Goal: Task Accomplishment & Management: Complete application form

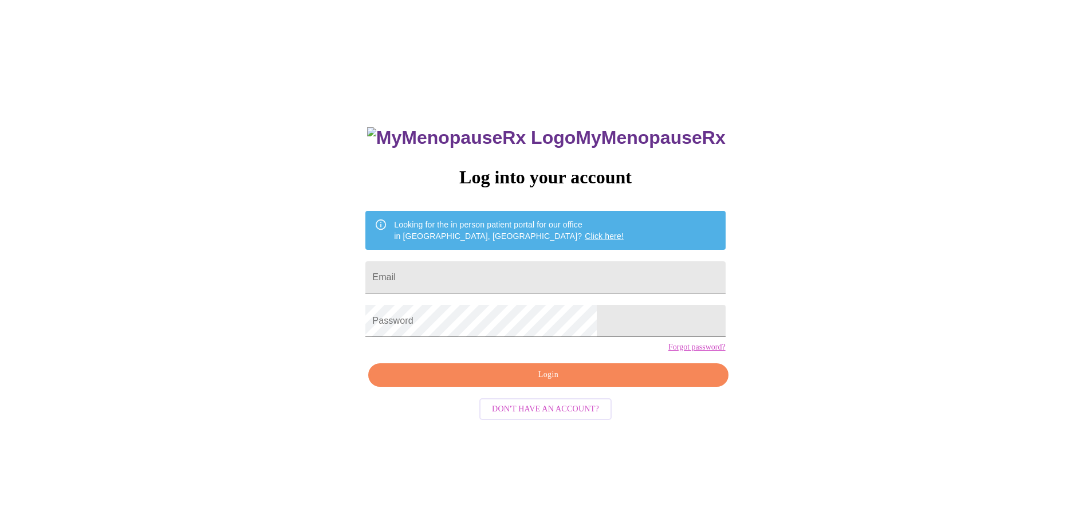
click at [476, 272] on input "Email" at bounding box center [546, 277] width 360 height 32
type input "[PERSON_NAME][EMAIL_ADDRESS][DOMAIN_NAME]"
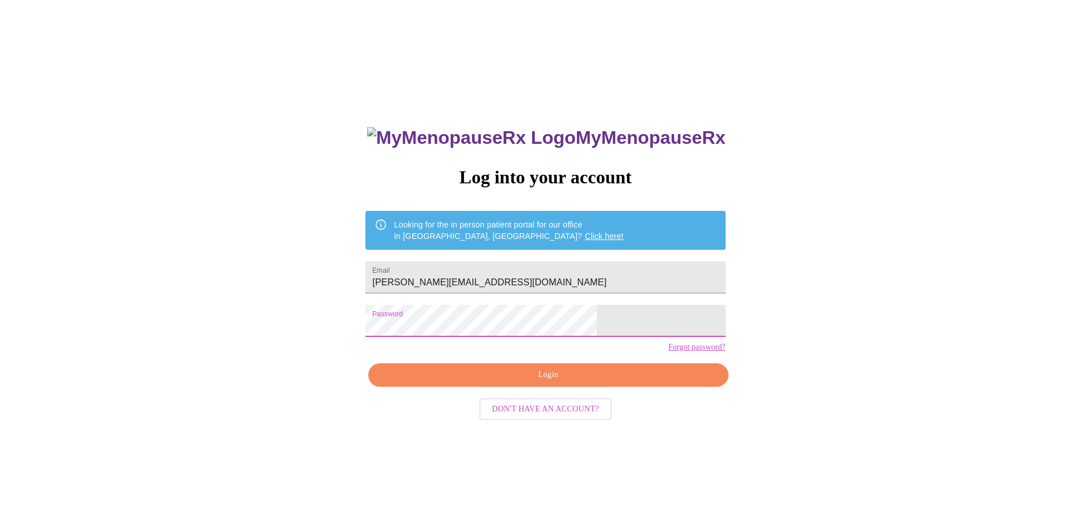
click at [572, 382] on span "Login" at bounding box center [548, 375] width 333 height 14
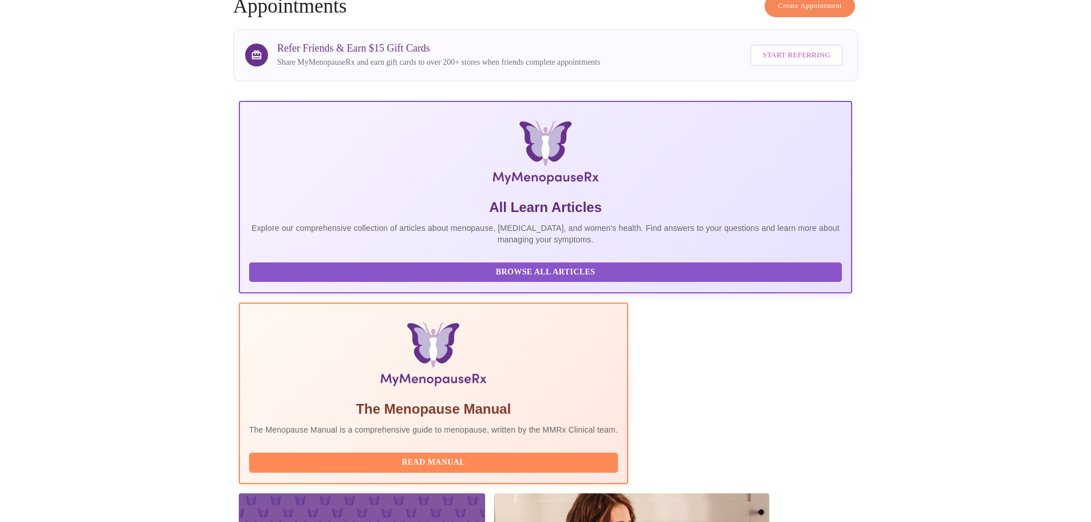
scroll to position [172, 0]
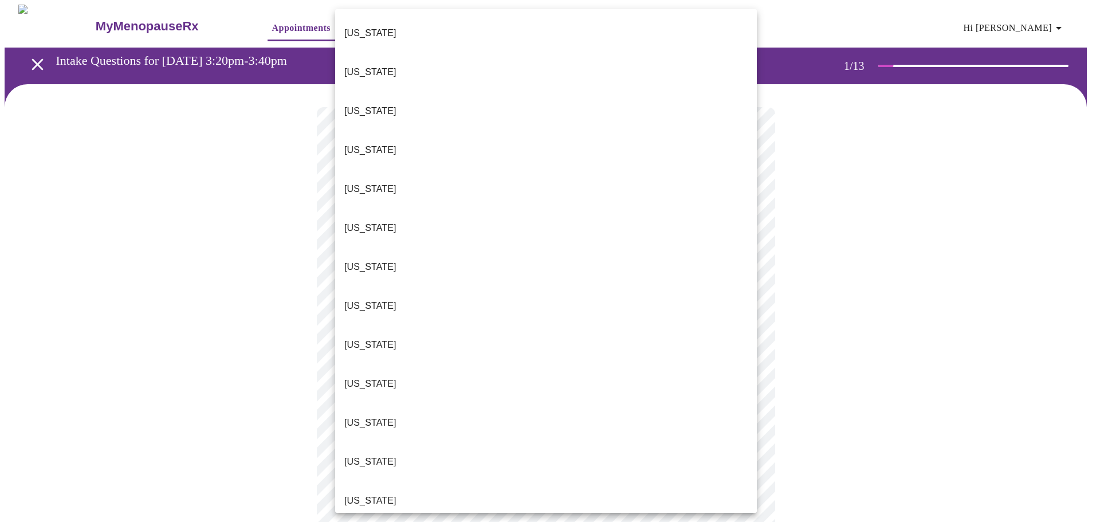
click at [490, 250] on body "MyMenopauseRx Appointments Messaging Labs Uploads Medications Community Refer a…" at bounding box center [550, 532] width 1091 height 1054
click at [362, 494] on p "[US_STATE]" at bounding box center [370, 501] width 52 height 14
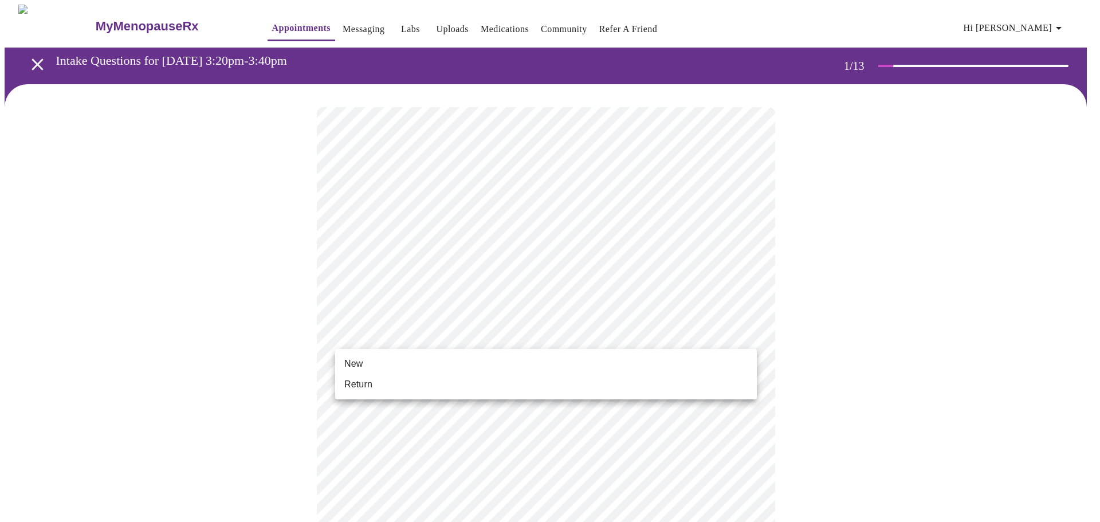
click at [469, 331] on body "MyMenopauseRx Appointments Messaging Labs Uploads Medications Community Refer a…" at bounding box center [550, 528] width 1091 height 1047
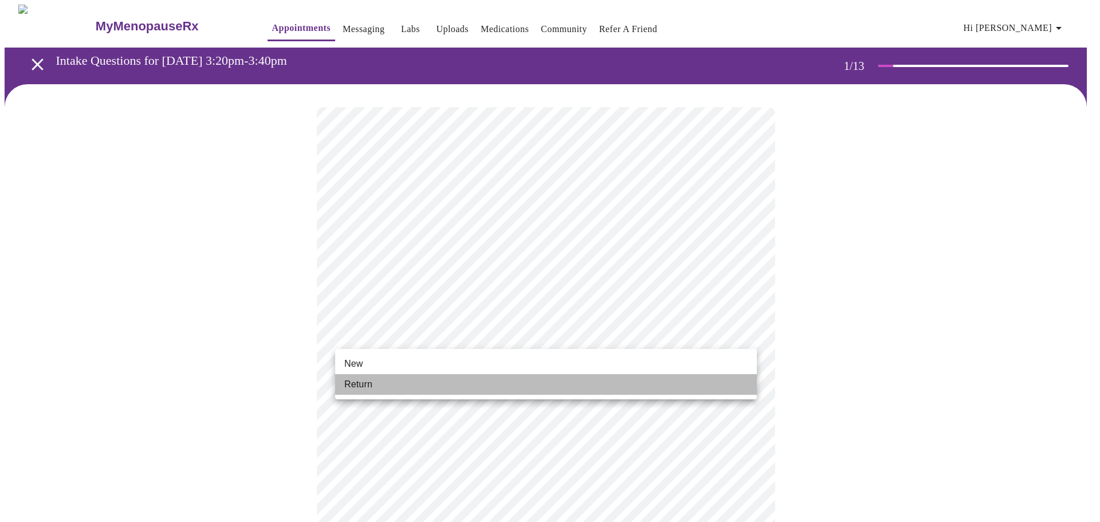
click at [370, 382] on span "Return" at bounding box center [358, 385] width 28 height 14
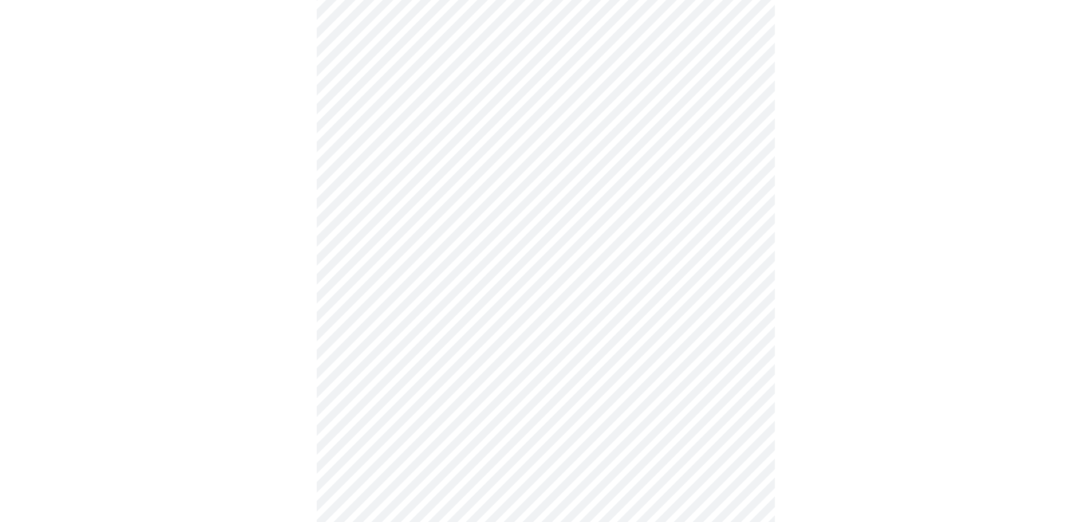
scroll to position [458, 0]
click at [500, 423] on body "MyMenopauseRx Appointments Messaging Labs Uploads Medications Community Refer a…" at bounding box center [550, 61] width 1091 height 1031
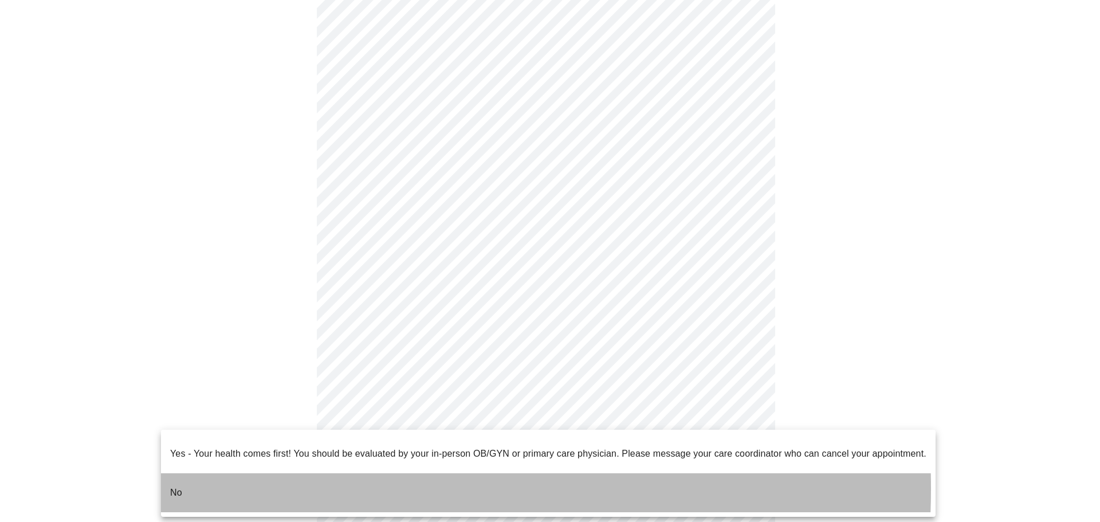
click at [282, 480] on li "No" at bounding box center [548, 492] width 775 height 39
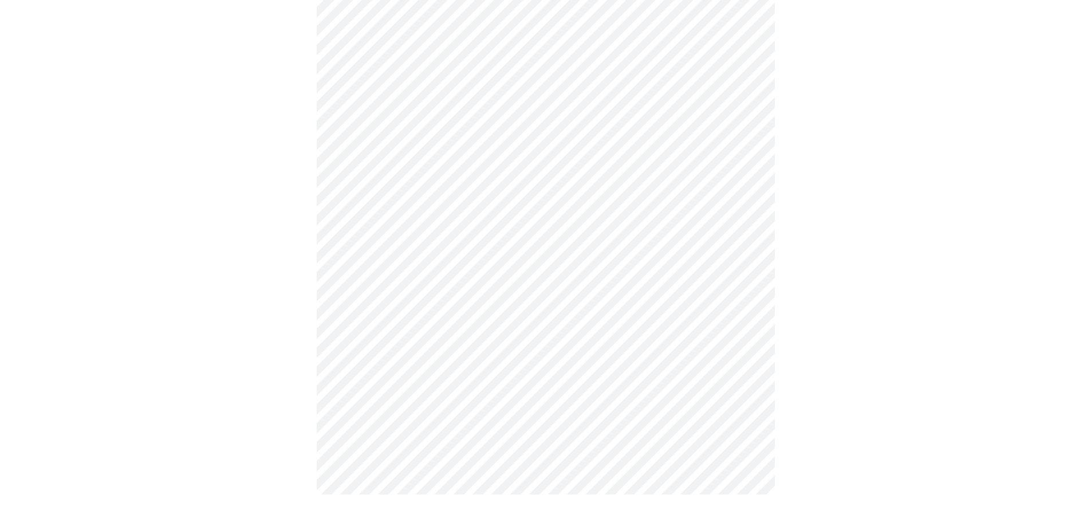
scroll to position [0, 0]
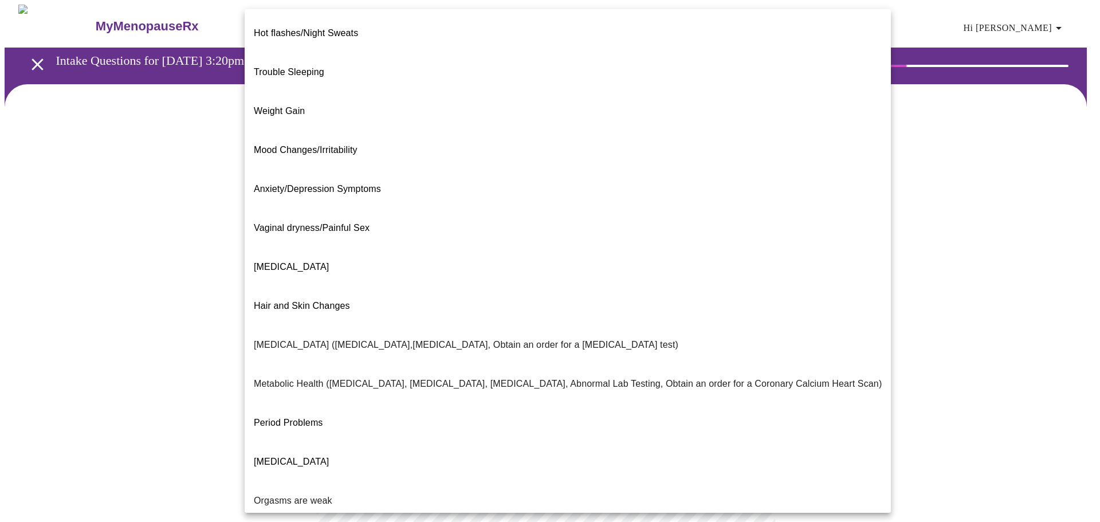
click at [477, 236] on body "MyMenopauseRx Appointments Messaging Labs Uploads Medications Community Refer a…" at bounding box center [550, 349] width 1091 height 689
click at [361, 131] on li "Mood Changes/Irritability" at bounding box center [568, 150] width 646 height 39
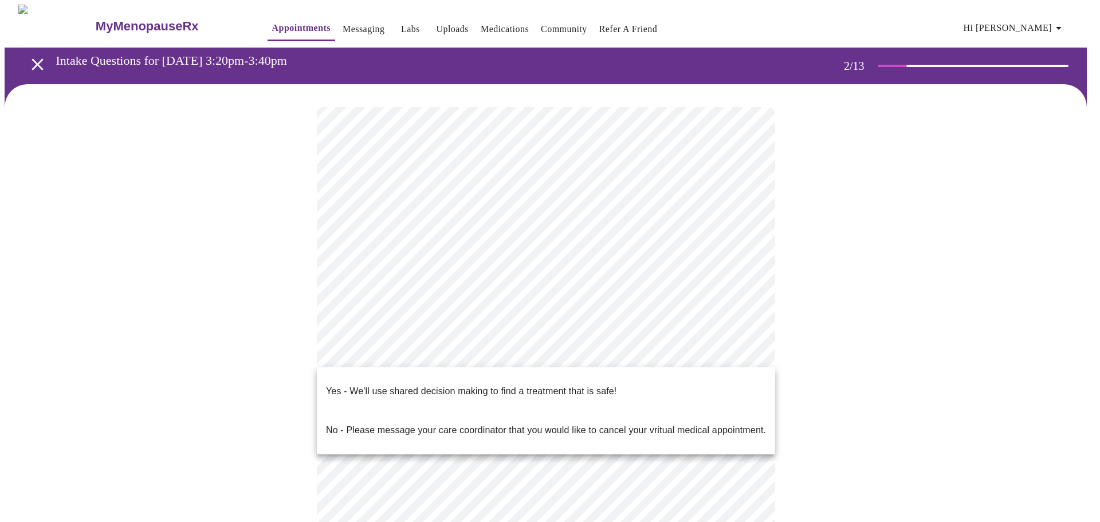
click at [457, 354] on body "MyMenopauseRx Appointments Messaging Labs Uploads Medications Community Refer a…" at bounding box center [550, 346] width 1091 height 682
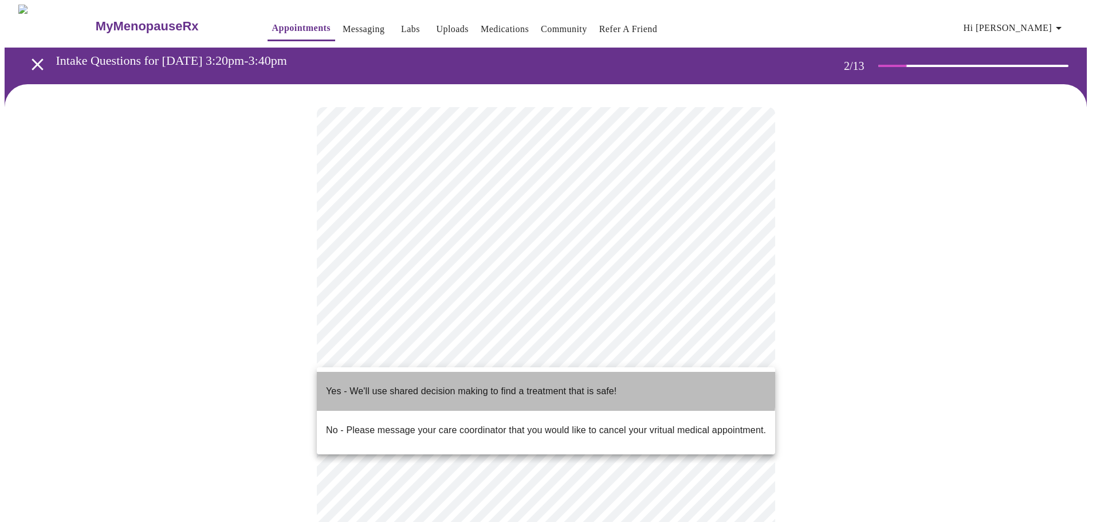
click at [453, 384] on p "Yes - We'll use shared decision making to find a treatment that is safe!" at bounding box center [471, 391] width 290 height 14
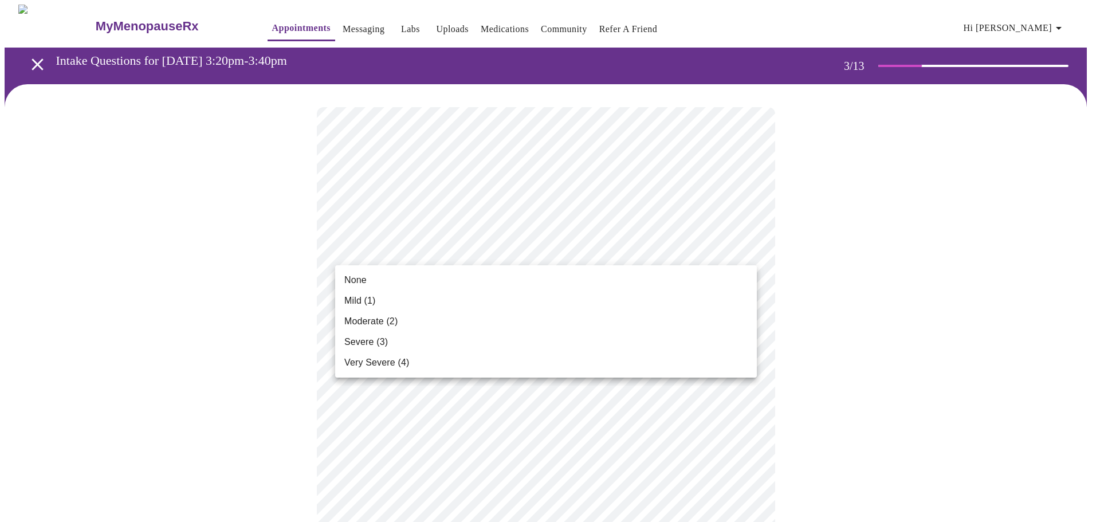
click at [503, 327] on li "Moderate (2)" at bounding box center [546, 321] width 422 height 21
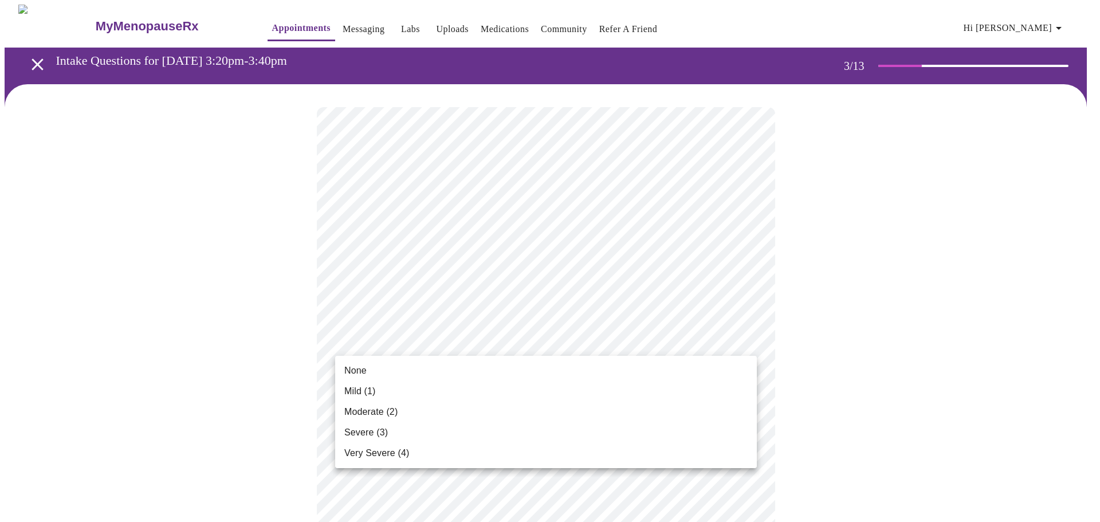
click at [480, 373] on li "None" at bounding box center [546, 370] width 422 height 21
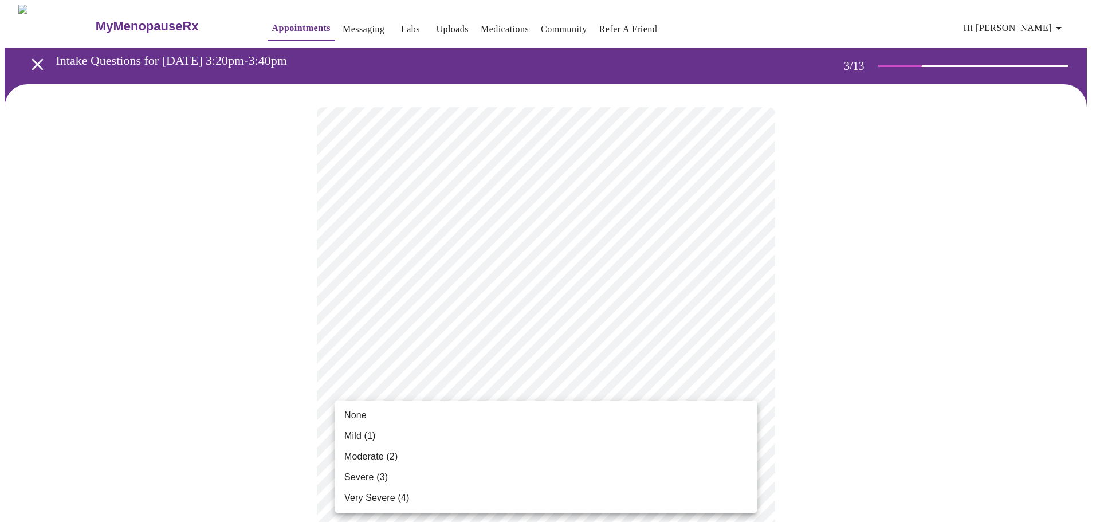
click at [422, 474] on li "Severe (3)" at bounding box center [546, 477] width 422 height 21
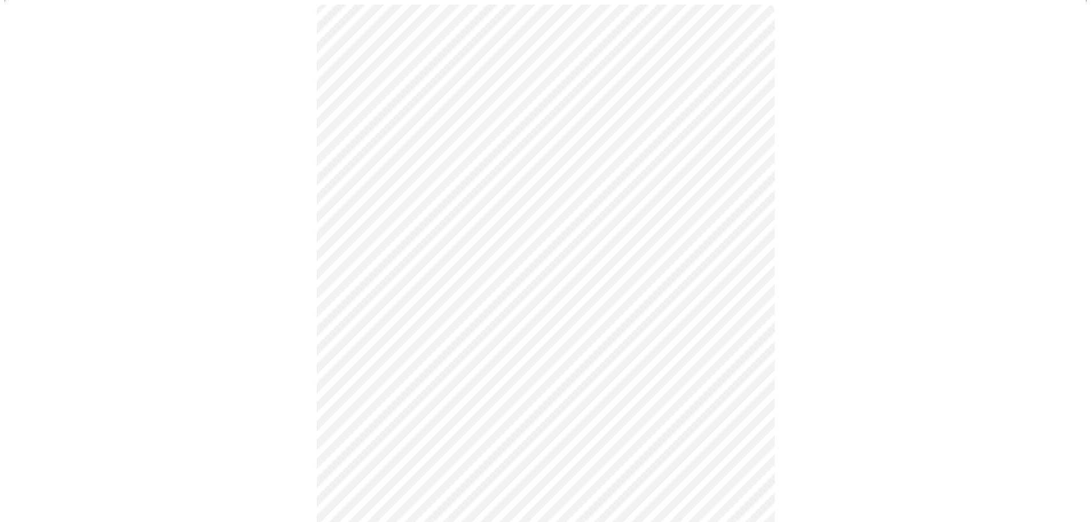
scroll to position [115, 0]
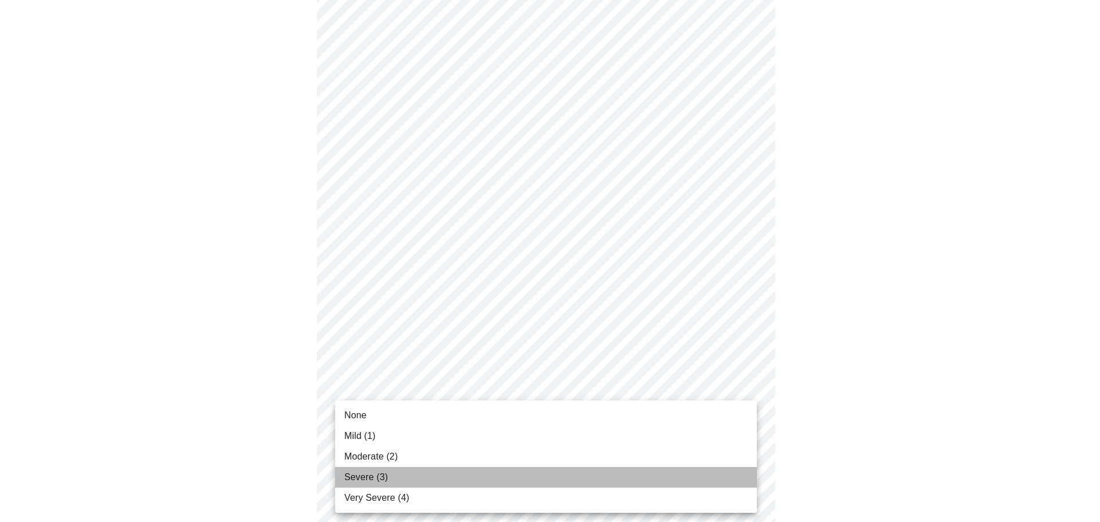
click at [432, 469] on li "Severe (3)" at bounding box center [546, 477] width 422 height 21
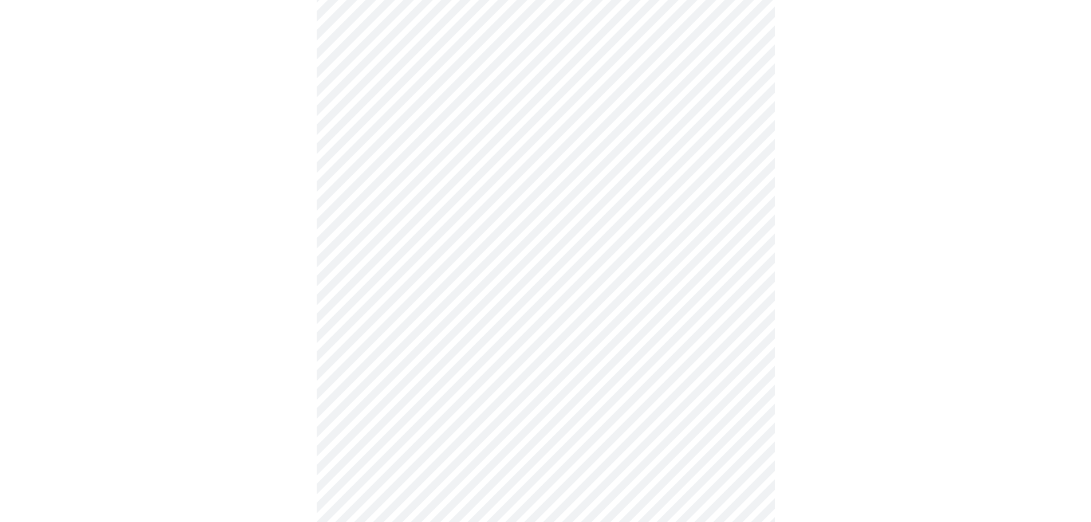
scroll to position [229, 0]
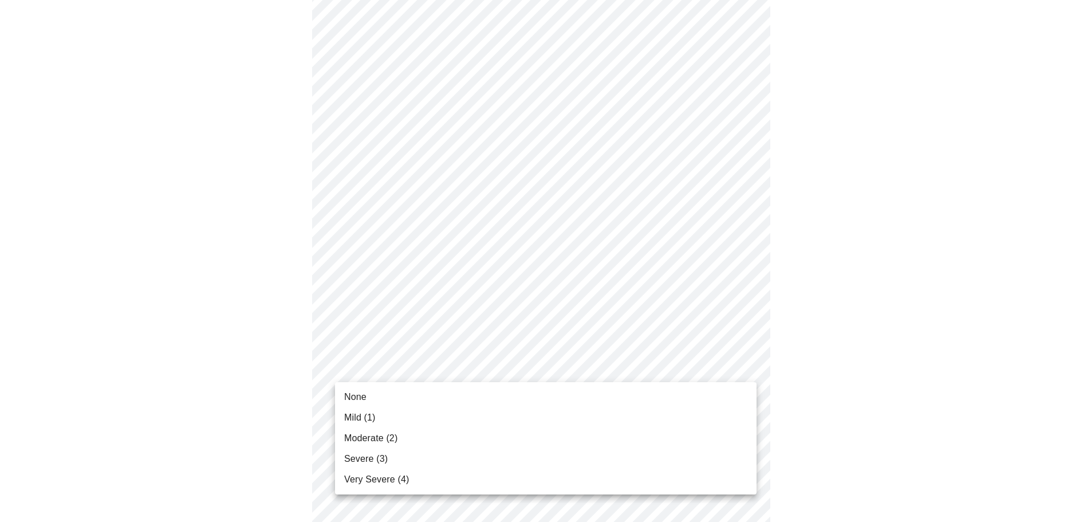
click at [472, 365] on body "MyMenopauseRx Appointments Messaging Labs Uploads Medications Community Refer a…" at bounding box center [546, 505] width 1082 height 1460
click at [415, 459] on li "Severe (3)" at bounding box center [546, 459] width 422 height 21
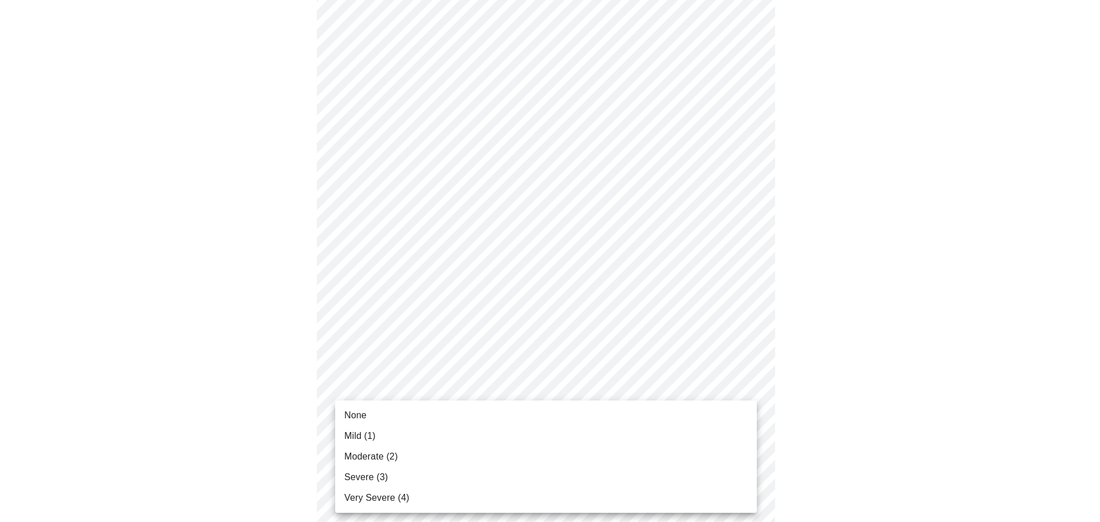
click at [493, 436] on body "MyMenopauseRx Appointments Messaging Labs Uploads Medications Community Refer a…" at bounding box center [550, 497] width 1091 height 1444
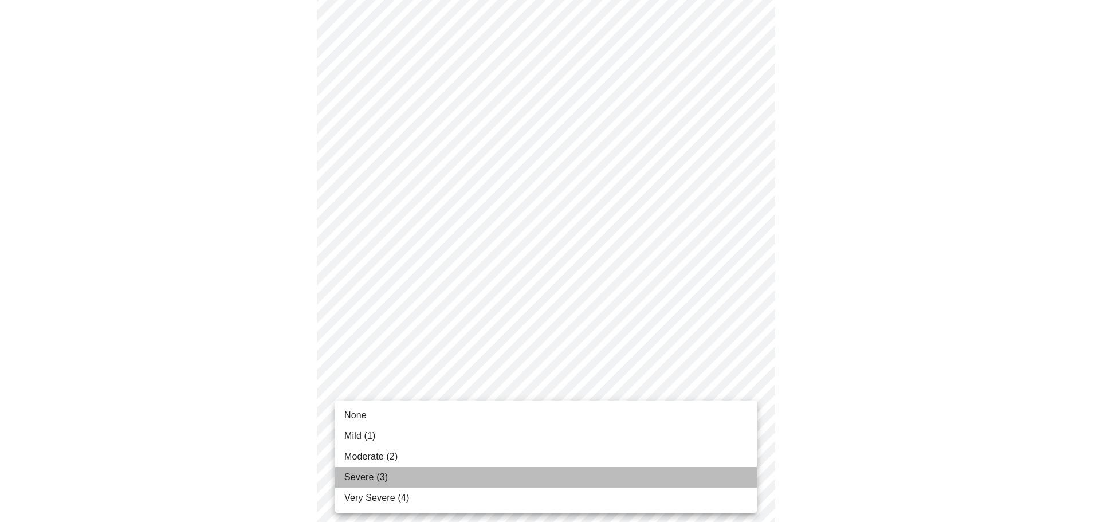
click at [429, 471] on li "Severe (3)" at bounding box center [546, 477] width 422 height 21
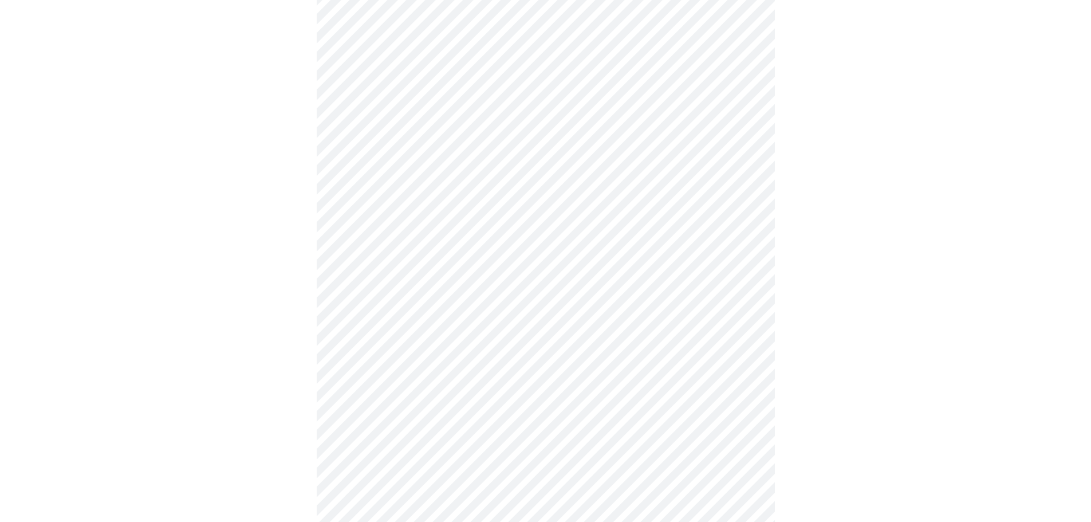
scroll to position [344, 0]
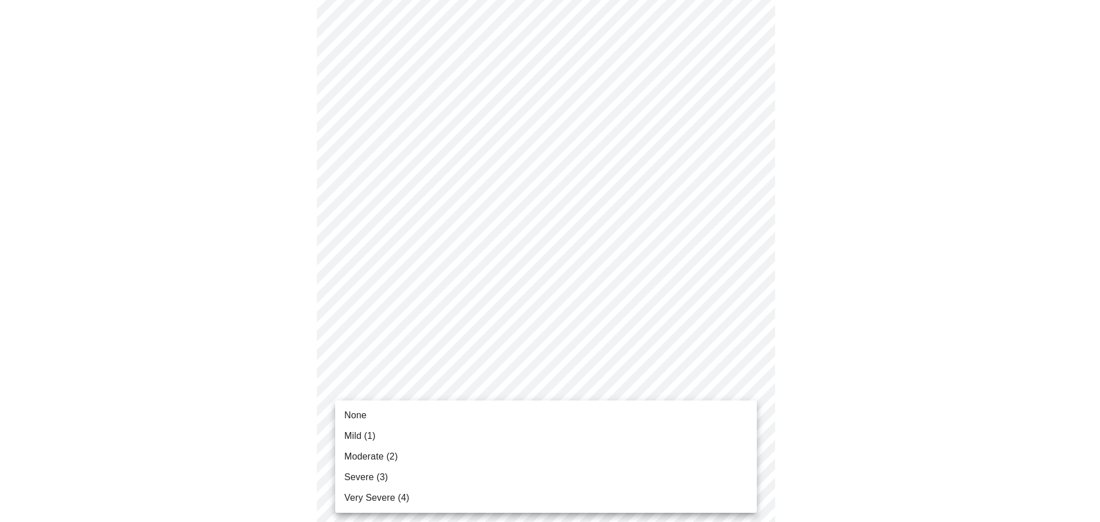
click at [462, 417] on body "MyMenopauseRx Appointments Messaging Labs Uploads Medications Community Refer a…" at bounding box center [550, 375] width 1091 height 1428
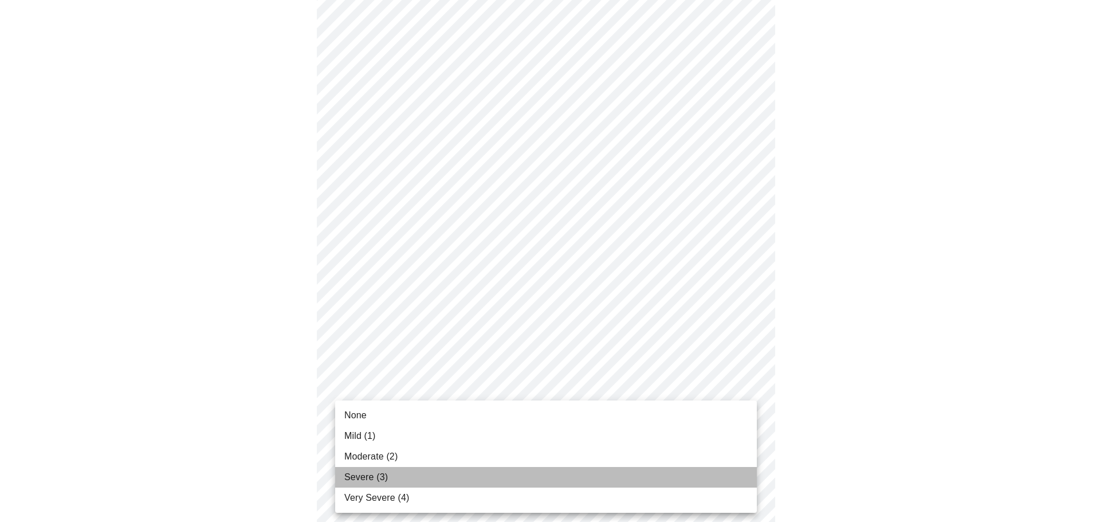
click at [380, 476] on span "Severe (3)" at bounding box center [366, 477] width 44 height 14
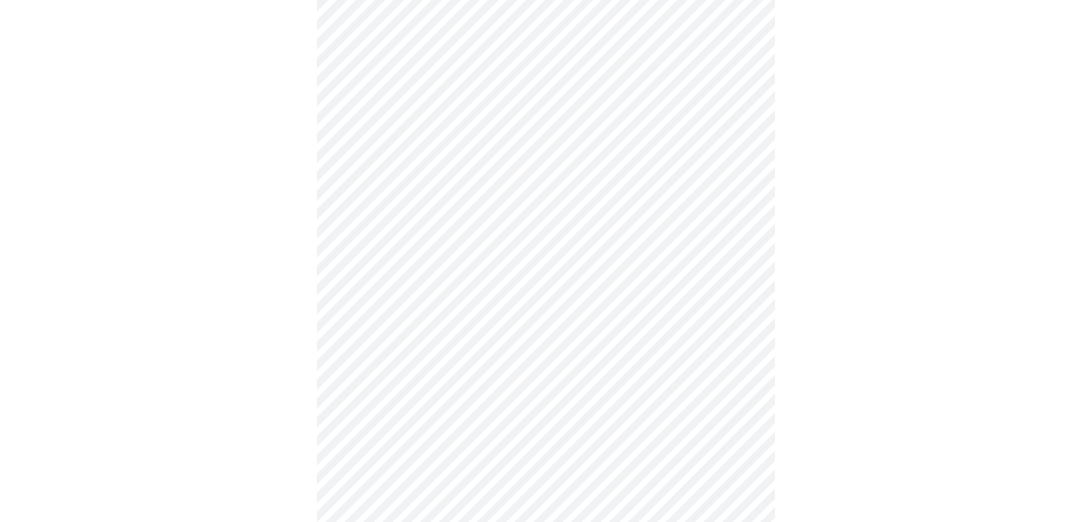
scroll to position [458, 0]
click at [497, 392] on body "MyMenopauseRx Appointments Messaging Labs Uploads Medications Community Refer a…" at bounding box center [550, 252] width 1091 height 1412
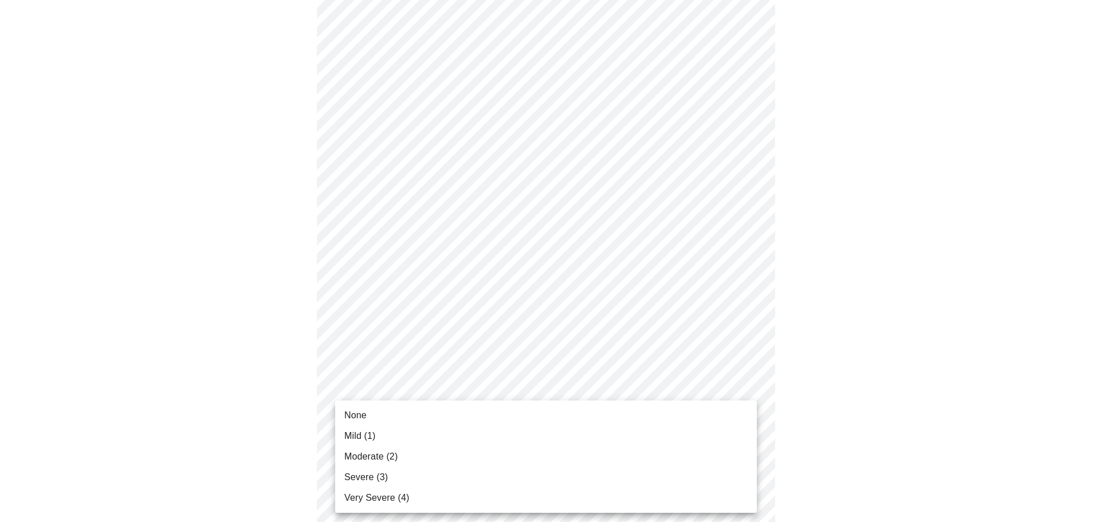
click at [421, 456] on li "Moderate (2)" at bounding box center [546, 456] width 422 height 21
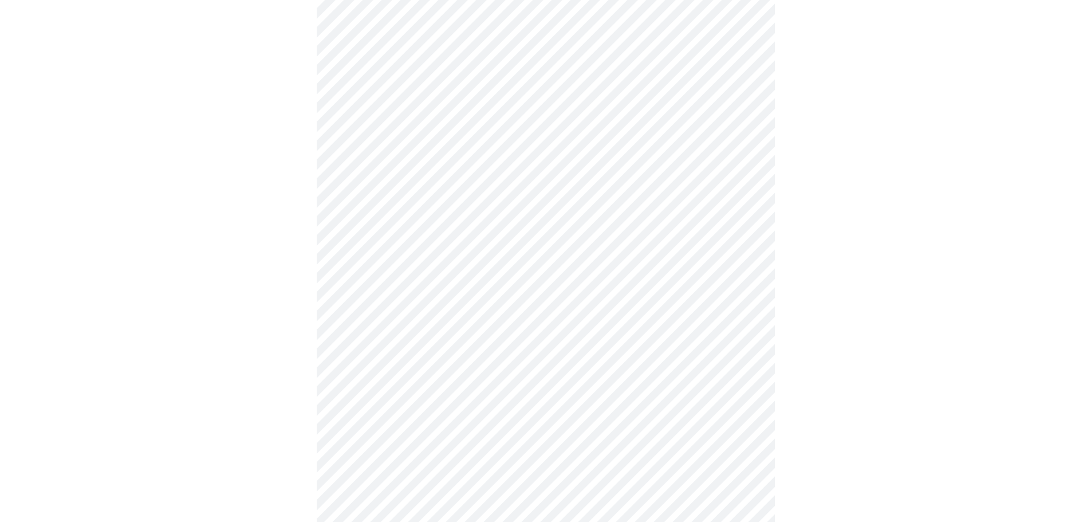
scroll to position [516, 0]
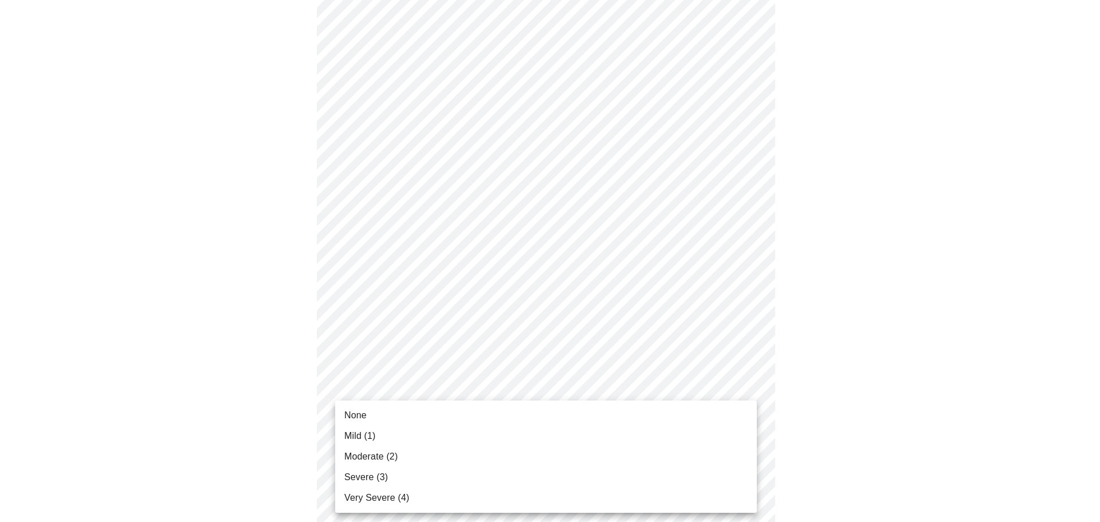
click at [524, 422] on body "MyMenopauseRx Appointments Messaging Labs Uploads Medications Community Refer a…" at bounding box center [550, 187] width 1091 height 1396
click at [469, 433] on li "Mild (1)" at bounding box center [546, 436] width 422 height 21
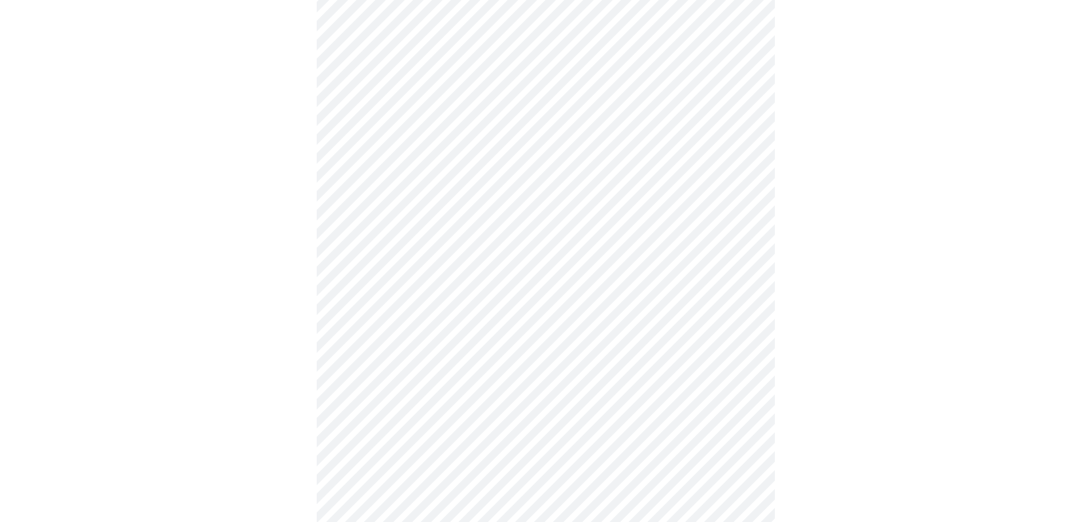
scroll to position [630, 0]
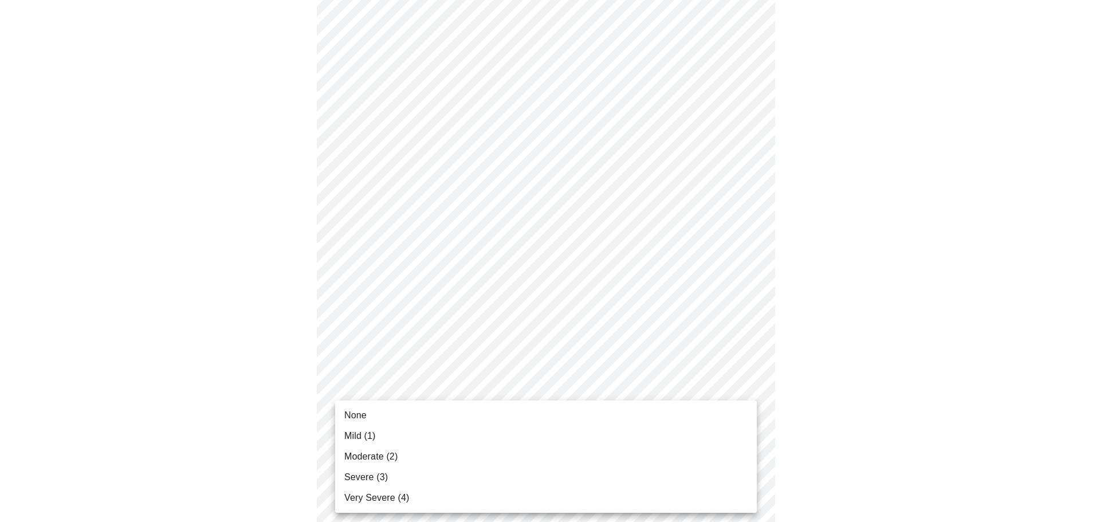
click at [536, 402] on body "MyMenopauseRx Appointments Messaging Labs Uploads Medications Community Refer a…" at bounding box center [550, 64] width 1091 height 1380
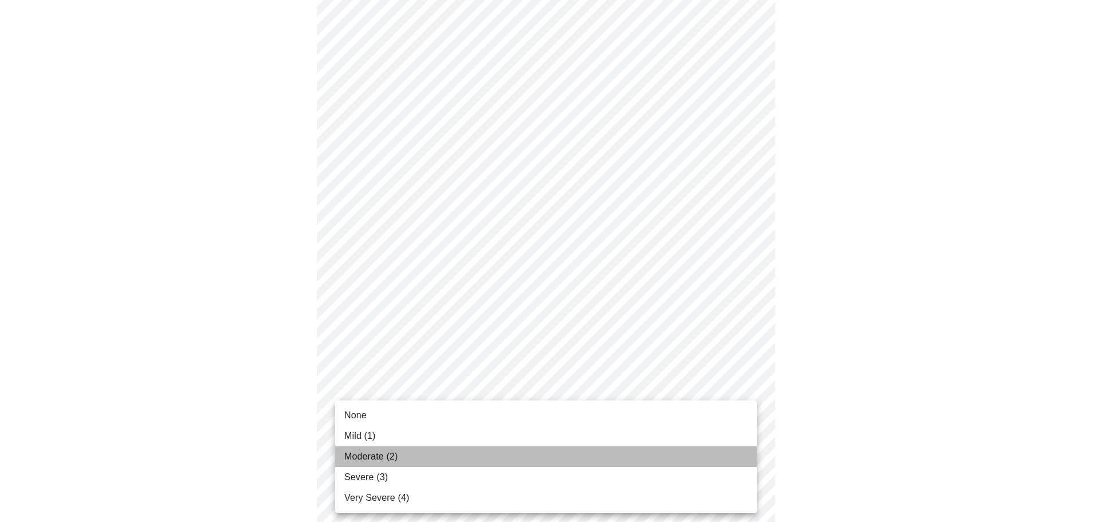
click at [468, 455] on li "Moderate (2)" at bounding box center [546, 456] width 422 height 21
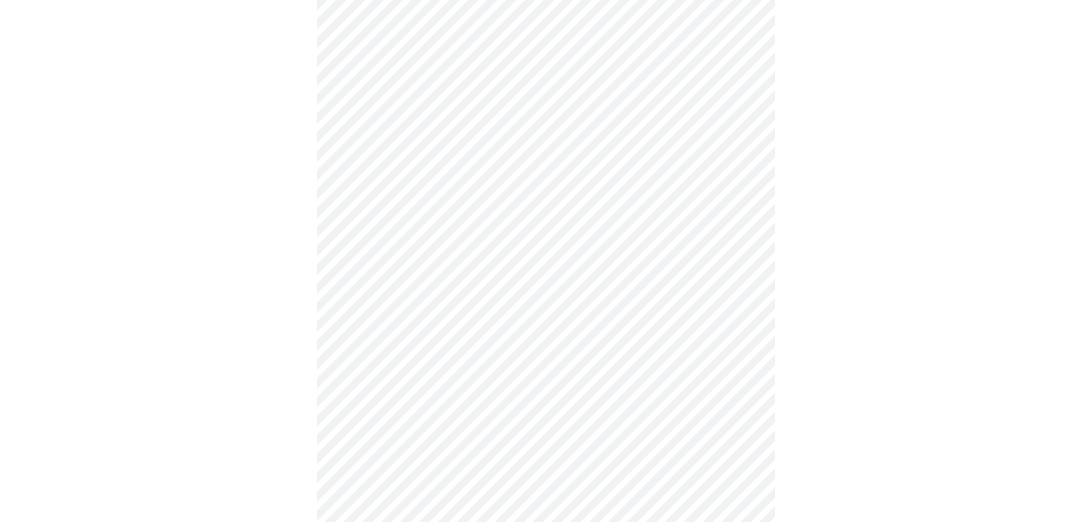
scroll to position [745, 0]
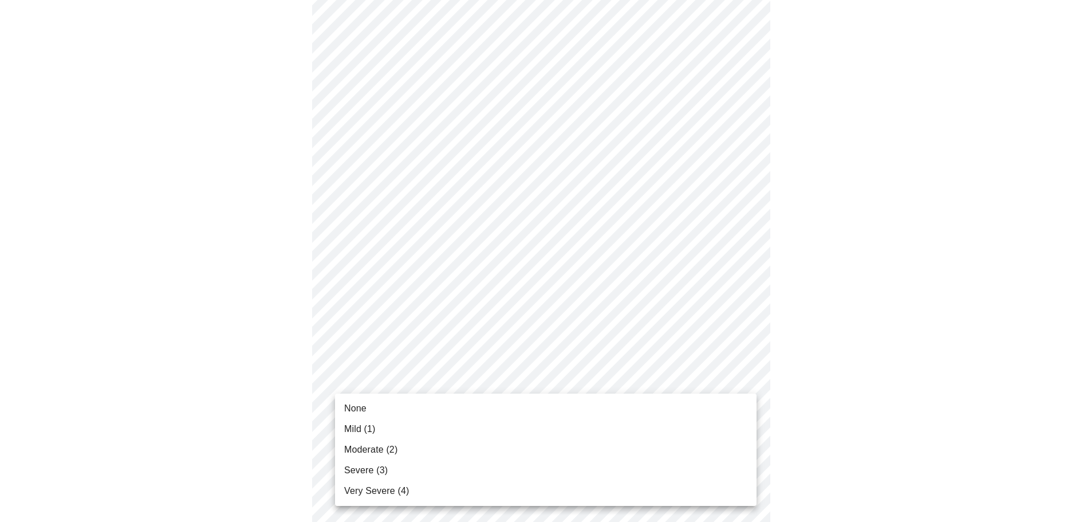
click at [446, 451] on li "Moderate (2)" at bounding box center [546, 449] width 422 height 21
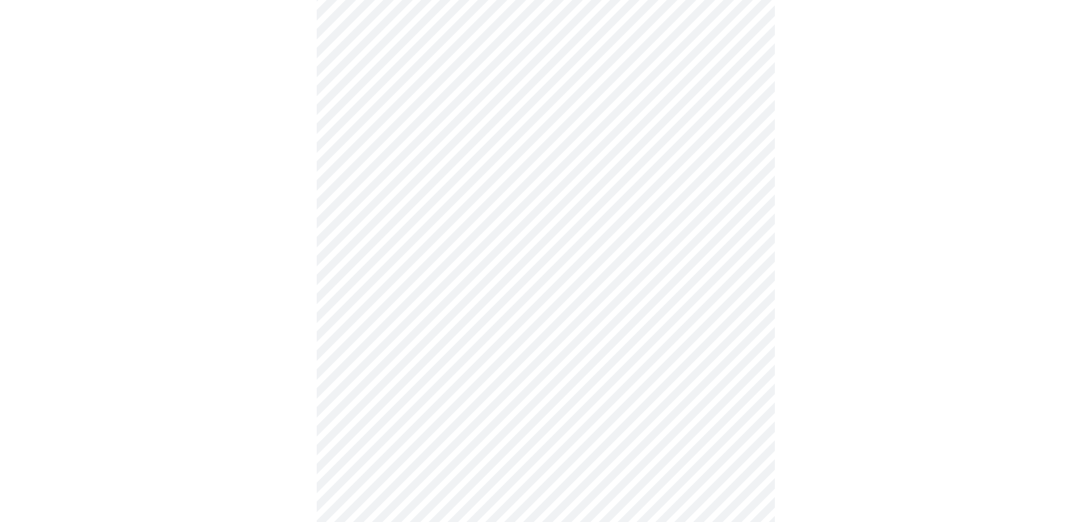
scroll to position [229, 0]
click at [527, 426] on body "MyMenopauseRx Appointments Messaging Labs Uploads Medications Community Refer a…" at bounding box center [550, 317] width 1091 height 1085
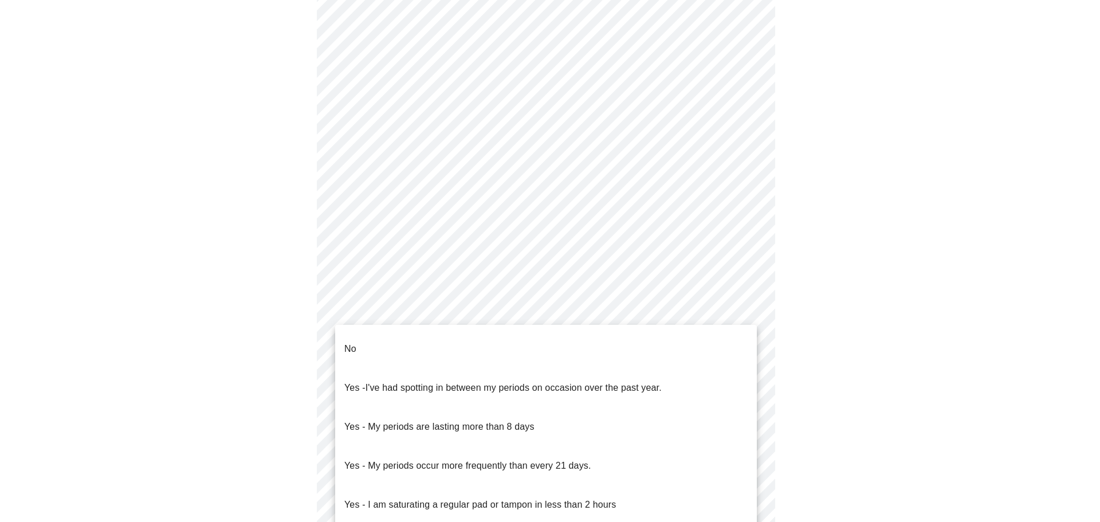
click at [488, 459] on p "Yes - My periods occur more frequently than every 21 days." at bounding box center [467, 466] width 247 height 14
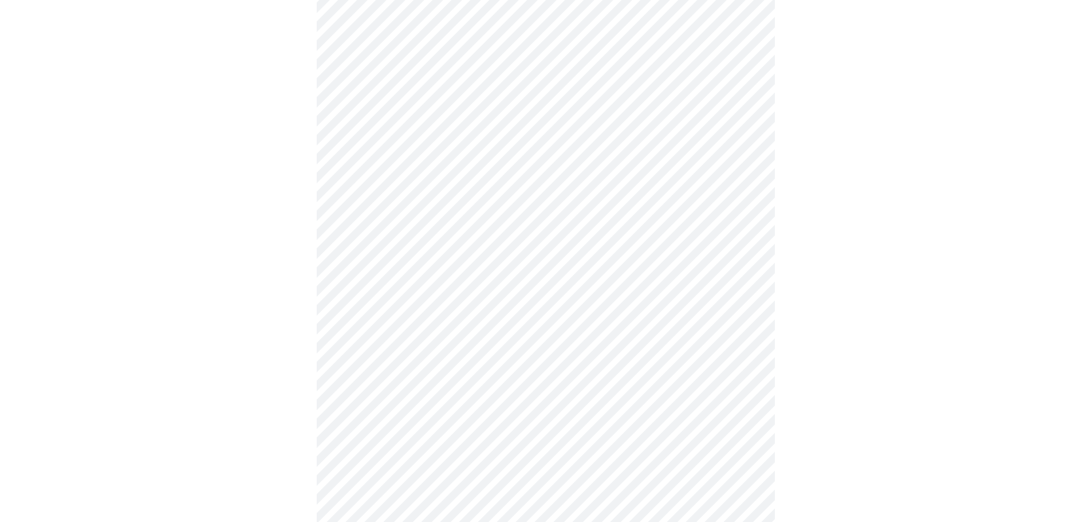
scroll to position [344, 0]
click at [476, 384] on body "MyMenopauseRx Appointments Messaging Labs Uploads Medications Community Refer a…" at bounding box center [546, 200] width 1082 height 1078
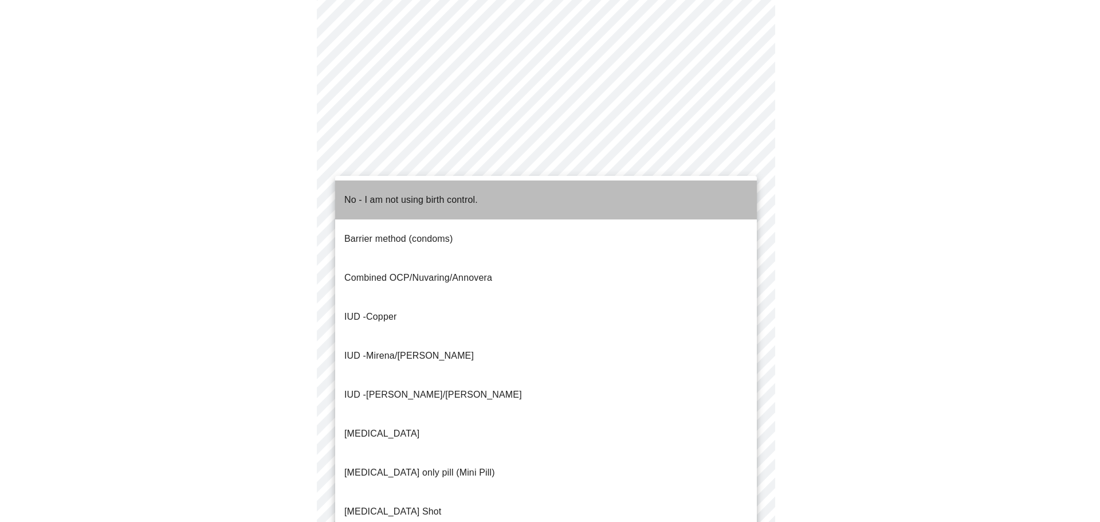
click at [365, 198] on span "No - I am not using birth control." at bounding box center [410, 200] width 133 height 32
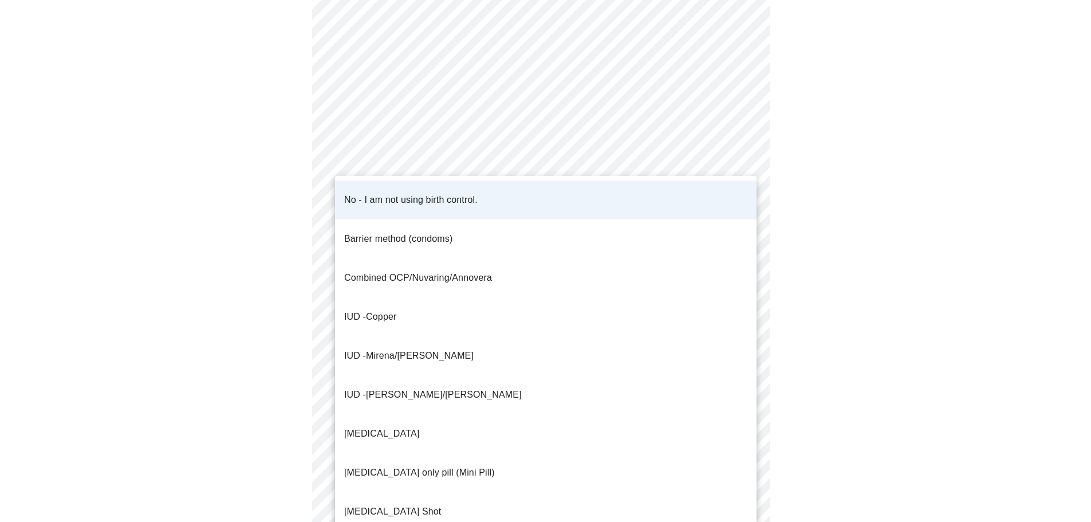
click at [531, 390] on body "MyMenopauseRx Appointments Messaging Labs Uploads Medications Community Refer a…" at bounding box center [546, 196] width 1082 height 1071
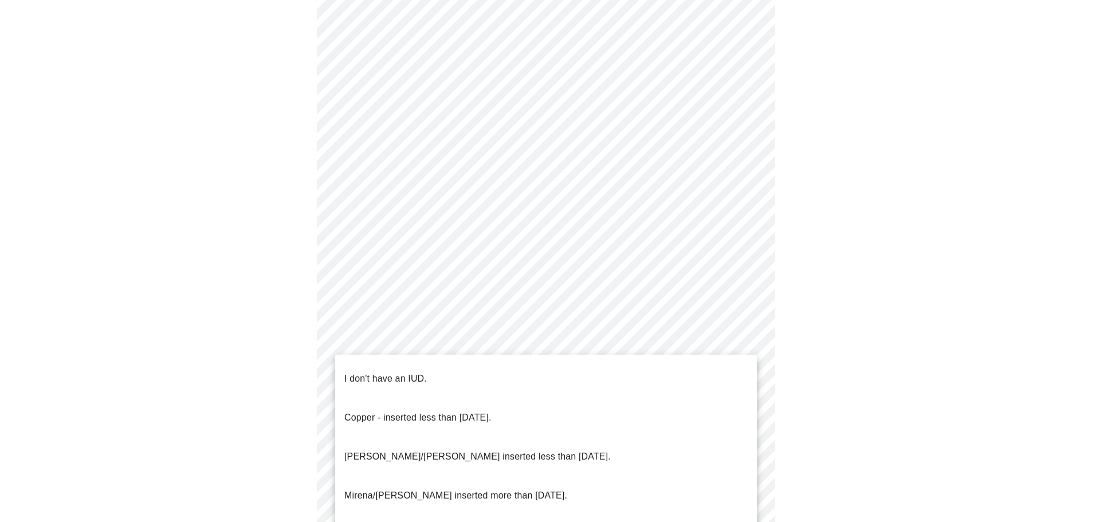
click at [530, 478] on body "MyMenopauseRx Appointments Messaging Labs Uploads Medications Community Refer a…" at bounding box center [550, 196] width 1091 height 1071
click at [457, 378] on li "I don't have an IUD." at bounding box center [546, 378] width 422 height 39
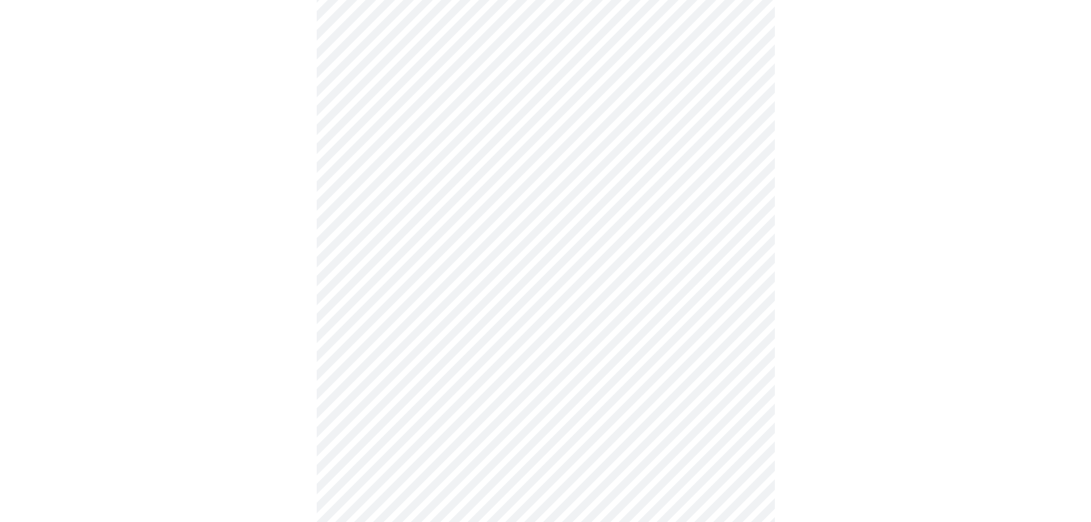
scroll to position [458, 0]
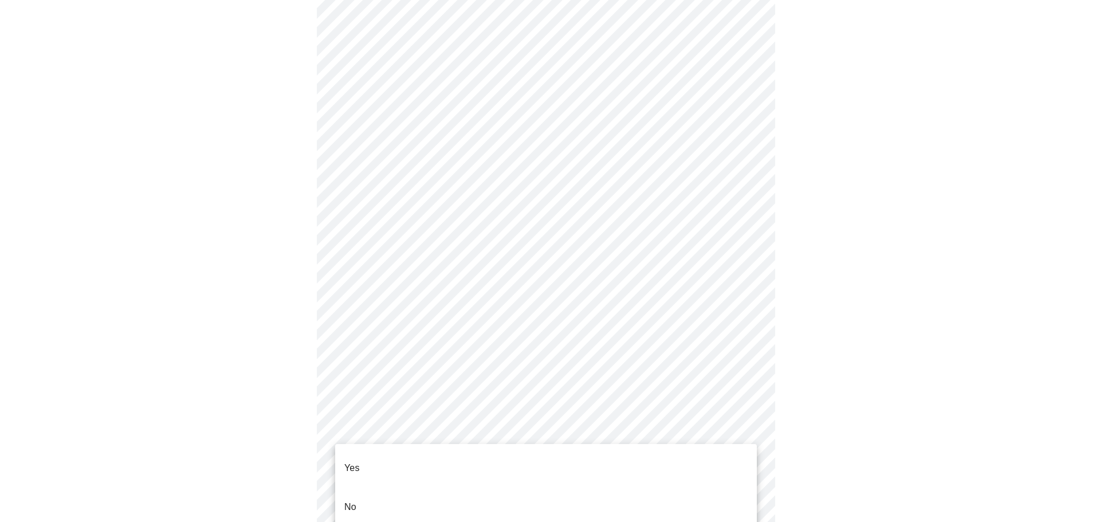
click at [498, 447] on body "MyMenopauseRx Appointments Messaging Labs Uploads Medications Community Refer a…" at bounding box center [550, 78] width 1091 height 1064
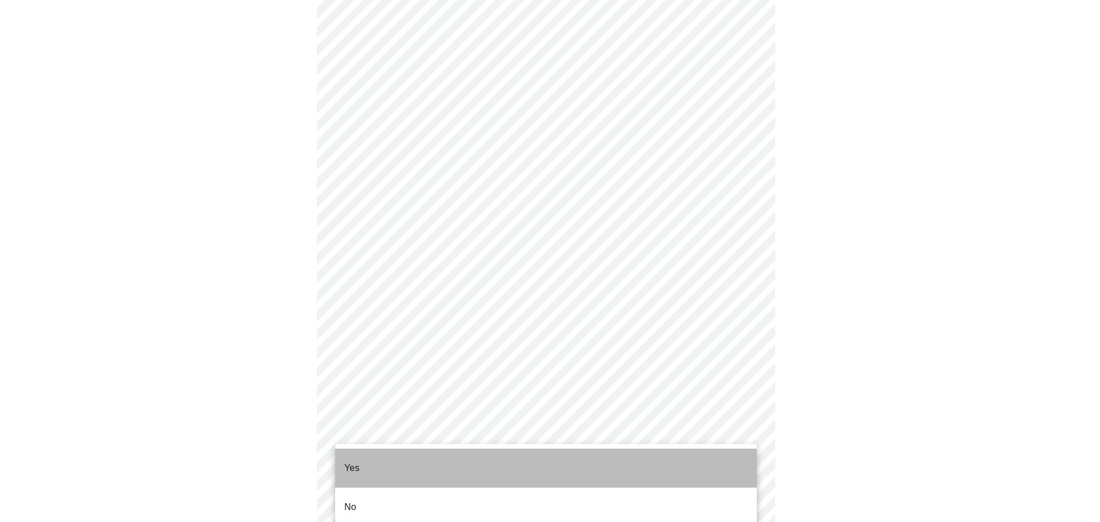
click at [398, 461] on li "Yes" at bounding box center [546, 468] width 422 height 39
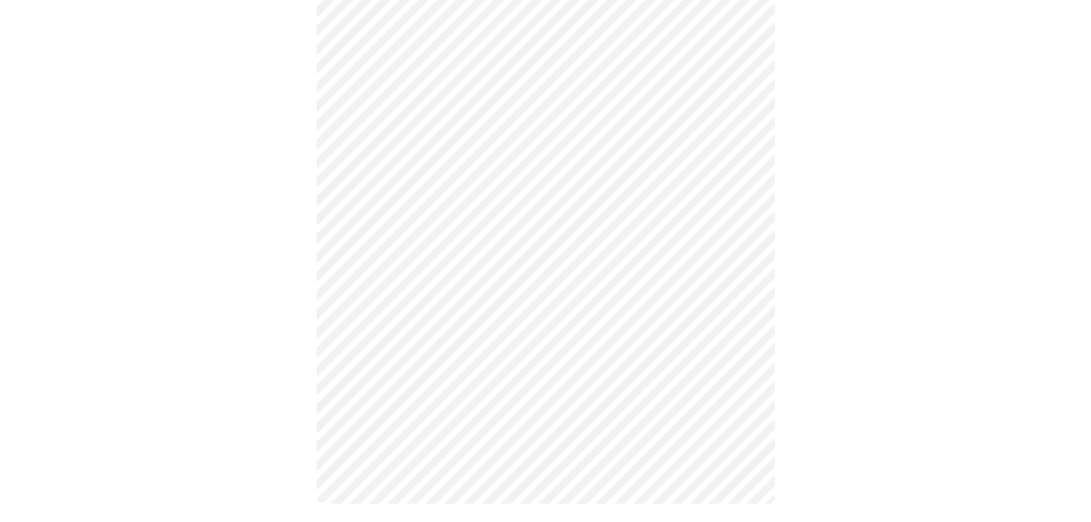
scroll to position [0, 0]
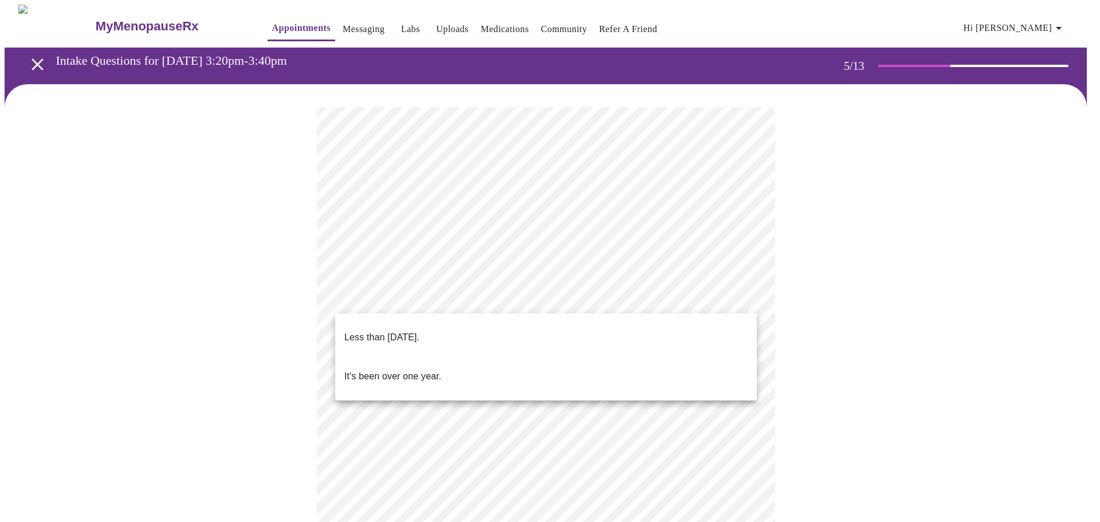
click at [600, 293] on body "MyMenopauseRx Appointments Messaging Labs Uploads Medications Community Refer a…" at bounding box center [550, 432] width 1091 height 854
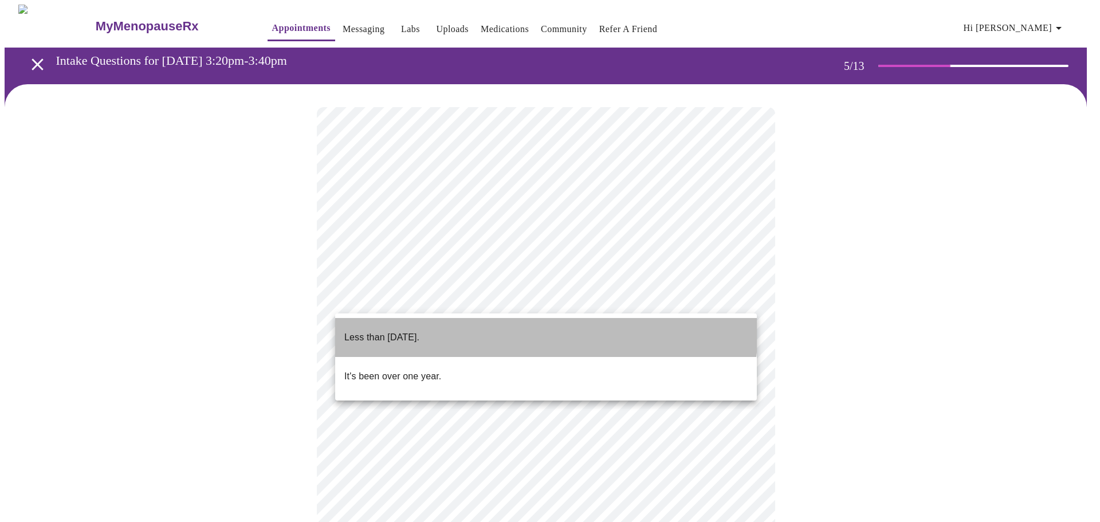
click at [507, 328] on li "Less than [DATE]." at bounding box center [546, 337] width 422 height 39
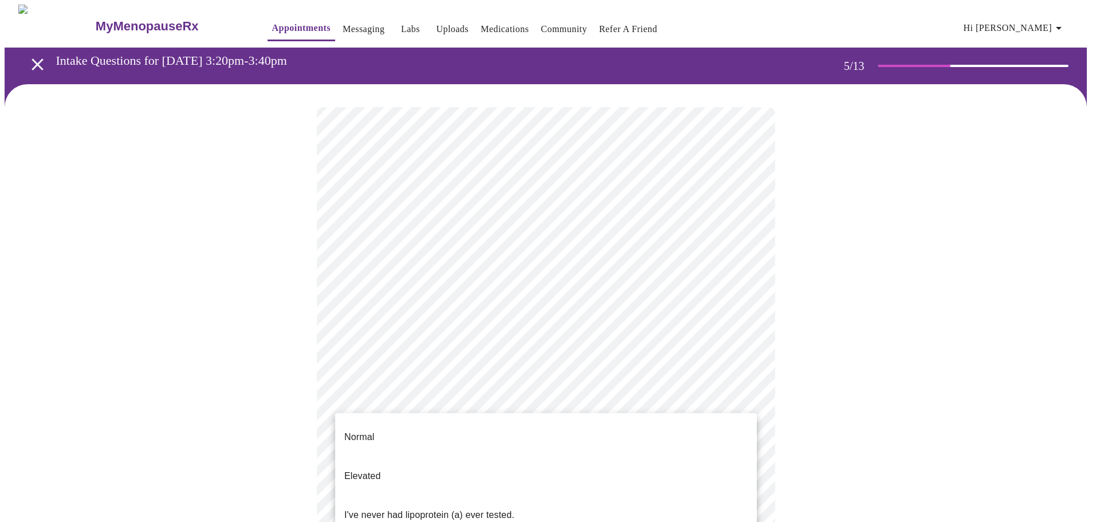
click at [506, 396] on body "MyMenopauseRx Appointments Messaging Labs Uploads Medications Community Refer a…" at bounding box center [550, 428] width 1091 height 847
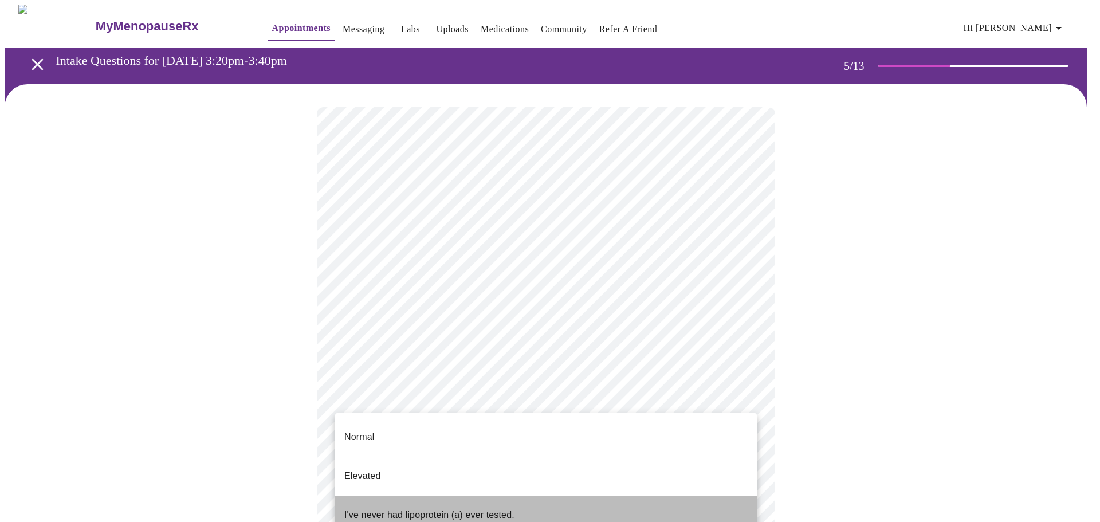
click at [490, 499] on span "I've never had lipoprotein (a) ever tested." at bounding box center [429, 515] width 170 height 32
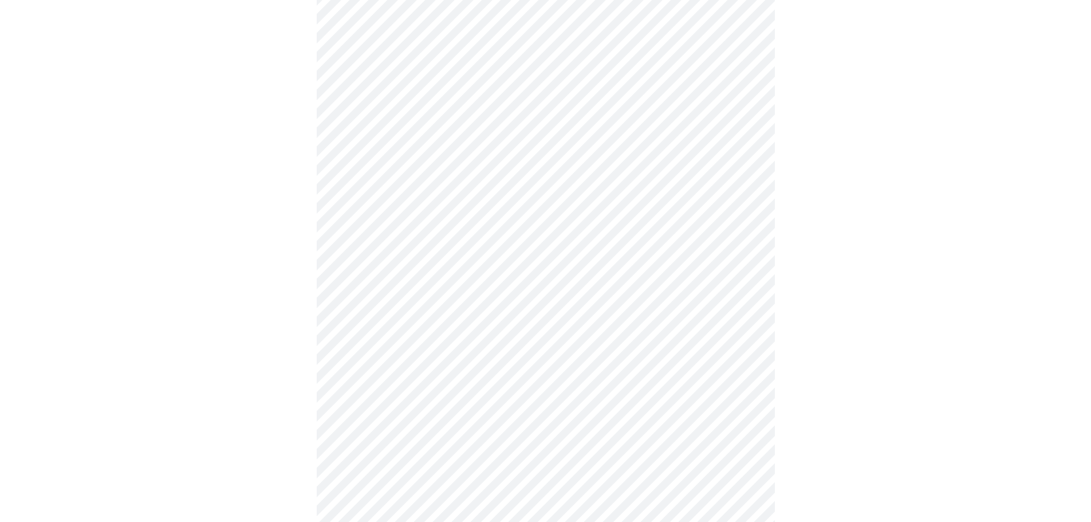
scroll to position [2979, 0]
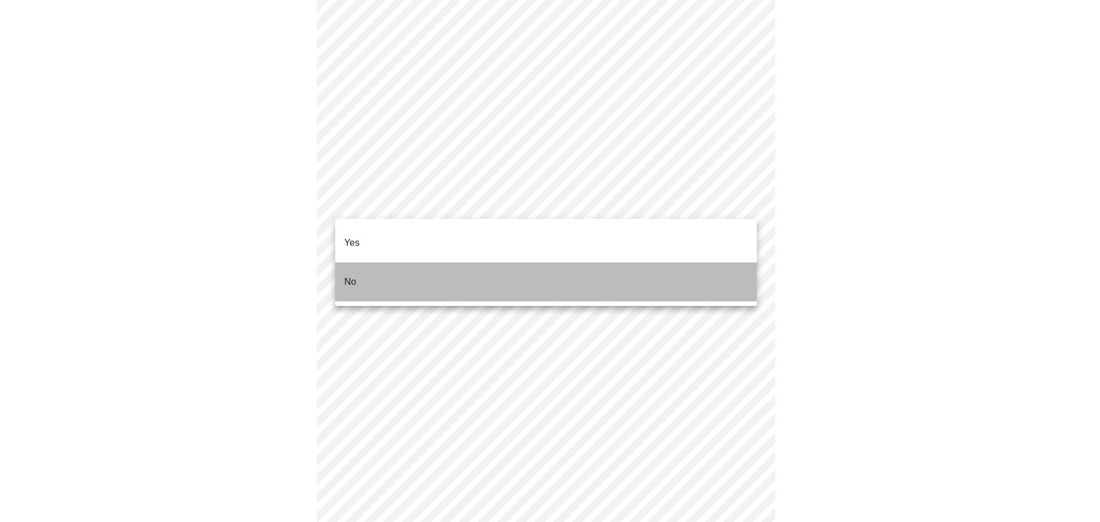
click at [481, 264] on li "No" at bounding box center [546, 281] width 422 height 39
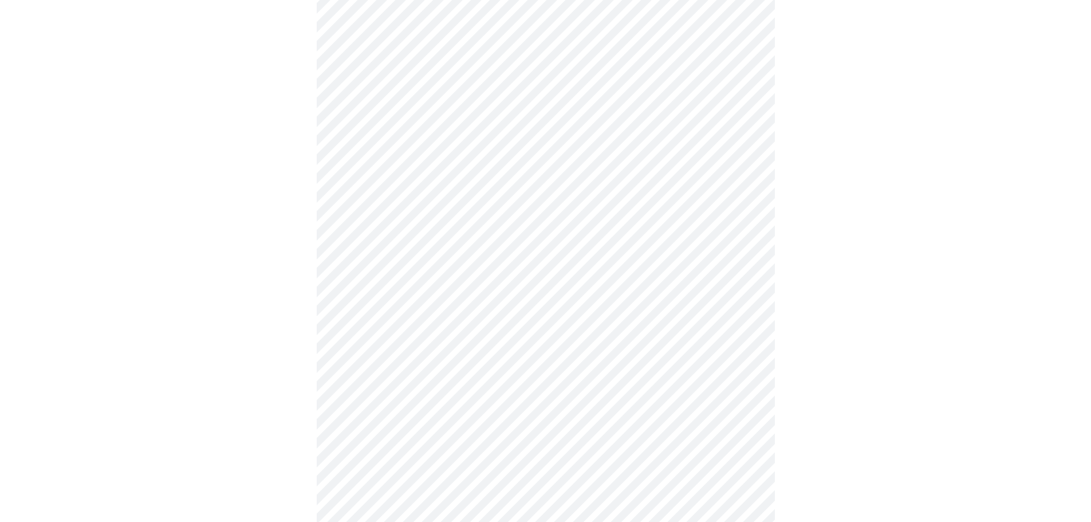
scroll to position [169, 0]
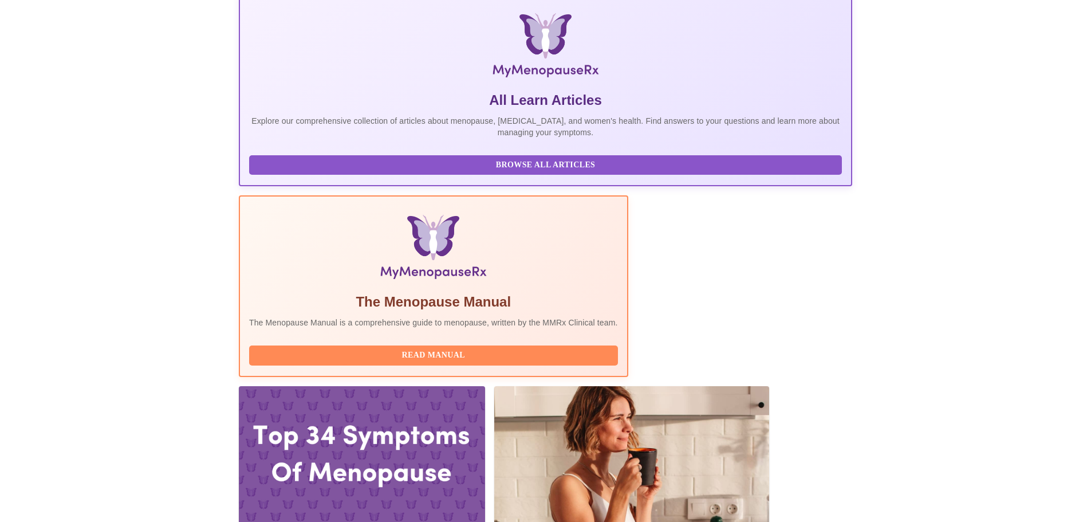
scroll to position [172, 0]
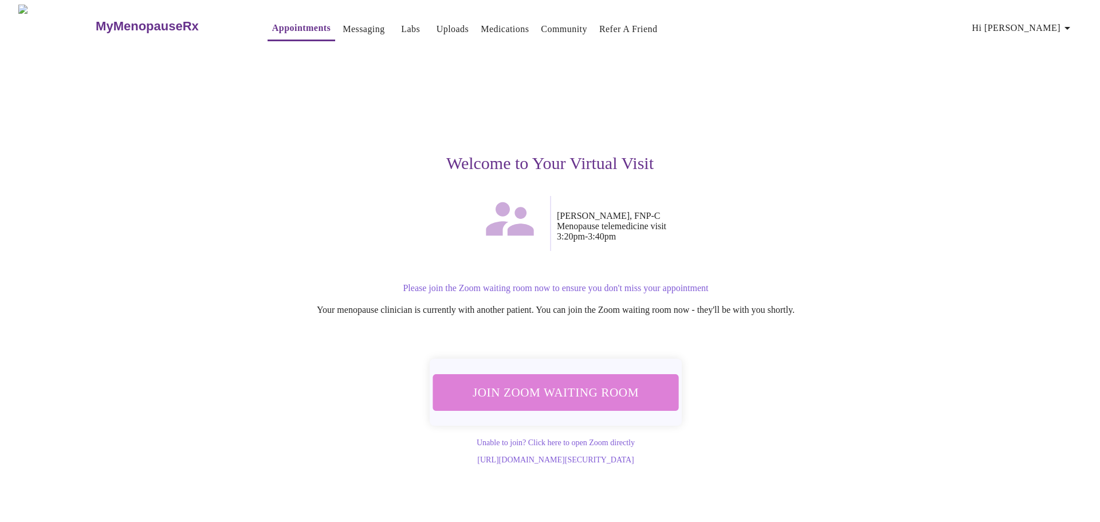
click at [579, 394] on span "Join Zoom Waiting Room" at bounding box center [555, 392] width 215 height 21
